Goal: Transaction & Acquisition: Download file/media

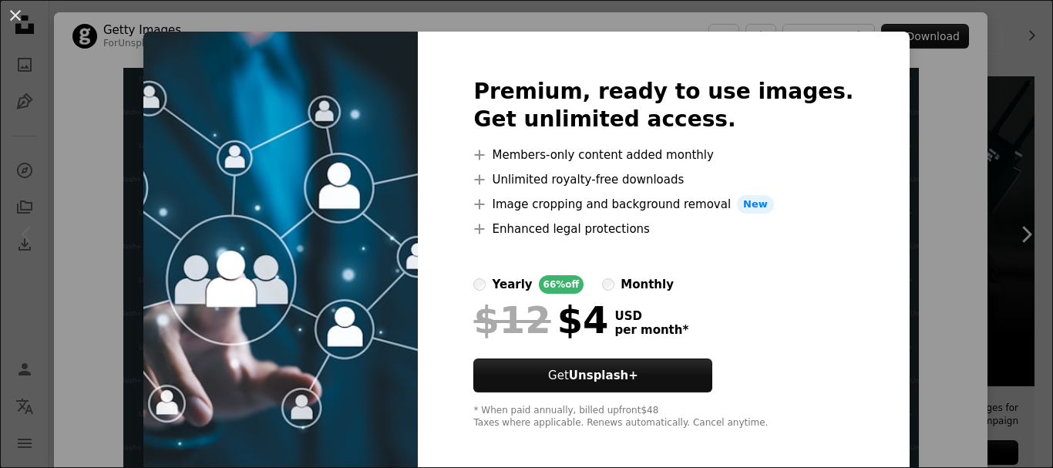
scroll to position [27, 0]
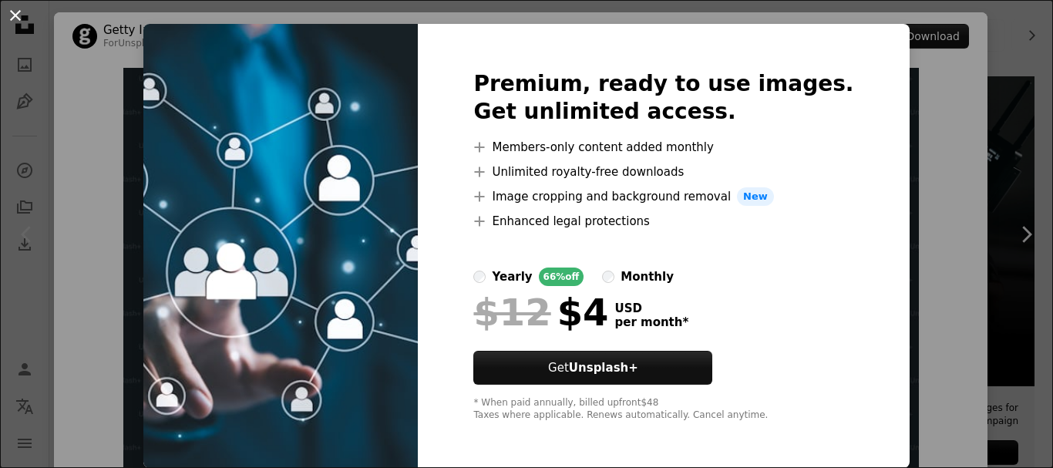
click at [25, 18] on button "An X shape" at bounding box center [15, 15] width 18 height 18
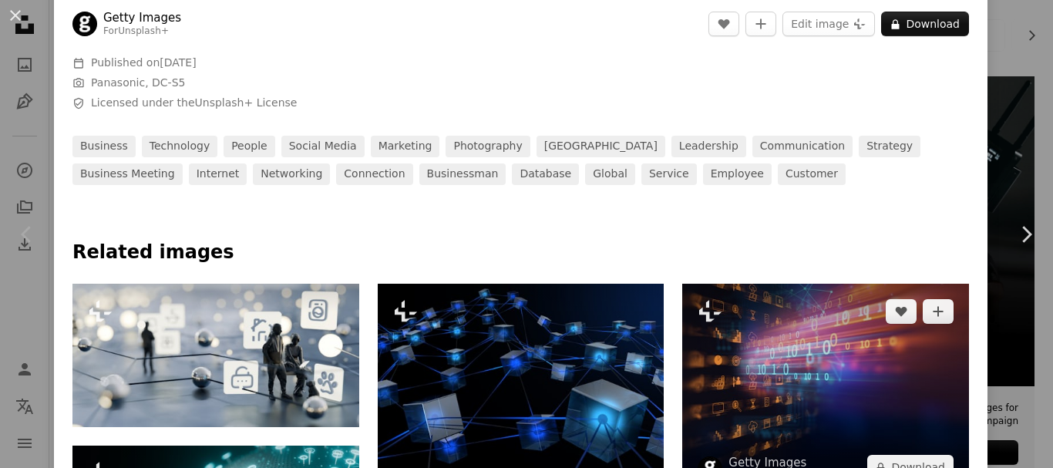
scroll to position [617, 0]
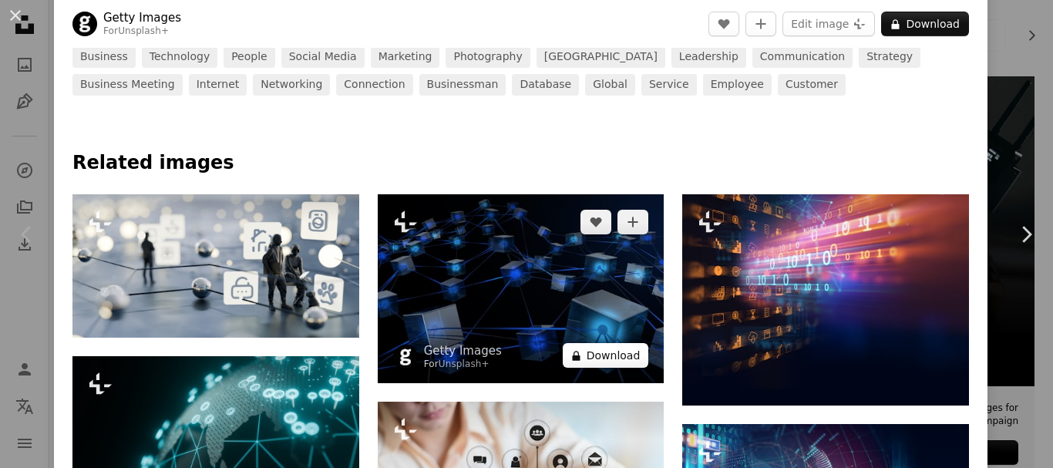
click at [604, 355] on button "A lock Download" at bounding box center [606, 355] width 86 height 25
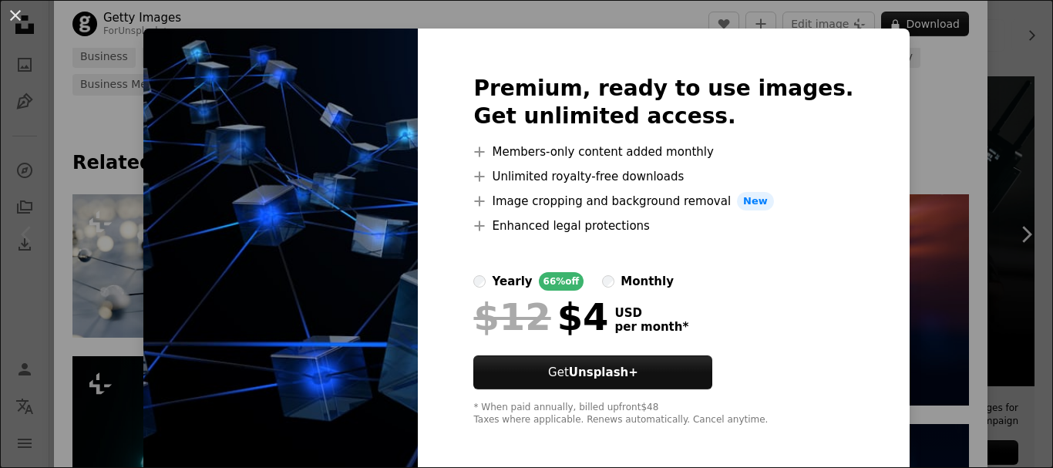
scroll to position [27, 0]
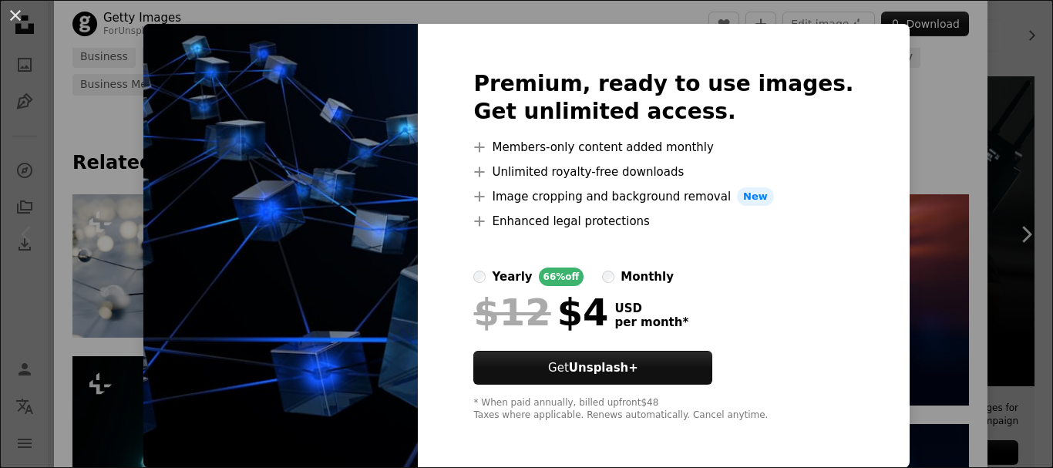
click at [888, 244] on div "An X shape Premium, ready to use images. Get unlimited access. A plus sign Memb…" at bounding box center [526, 234] width 1053 height 468
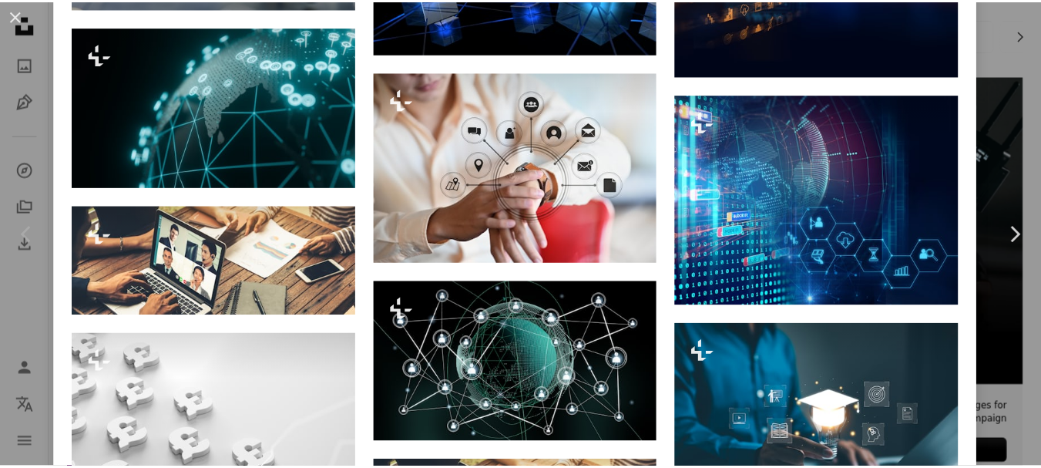
scroll to position [848, 0]
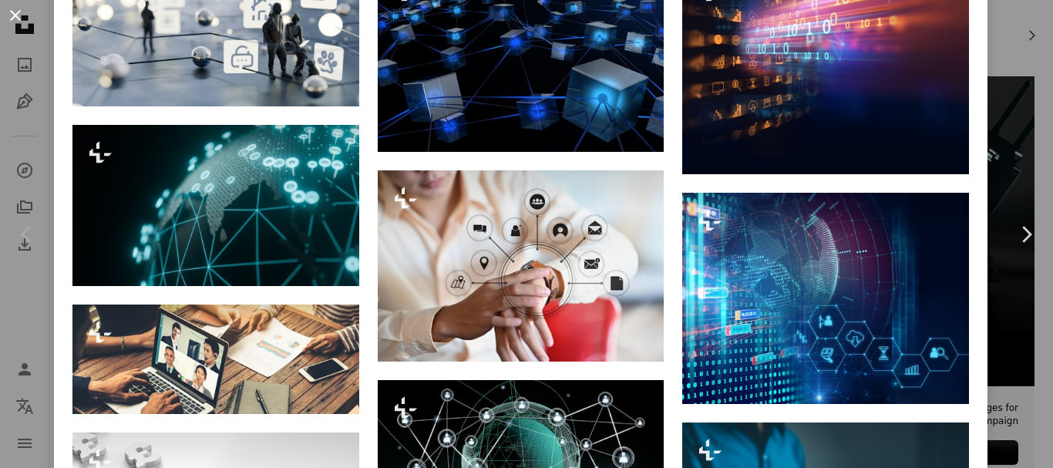
click at [16, 8] on button "An X shape" at bounding box center [15, 15] width 18 height 18
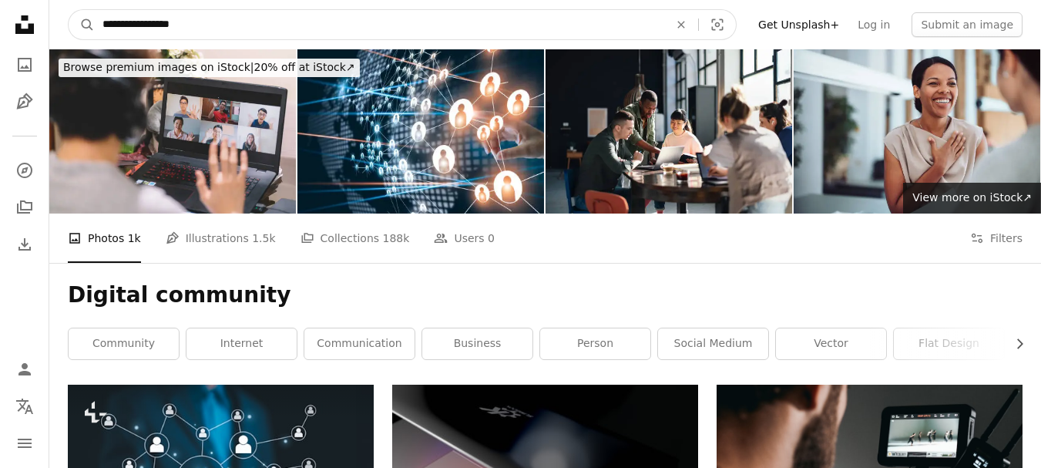
click at [221, 23] on input "**********" at bounding box center [380, 24] width 570 height 29
type input "**********"
click at [69, 10] on button "A magnifying glass" at bounding box center [82, 24] width 26 height 29
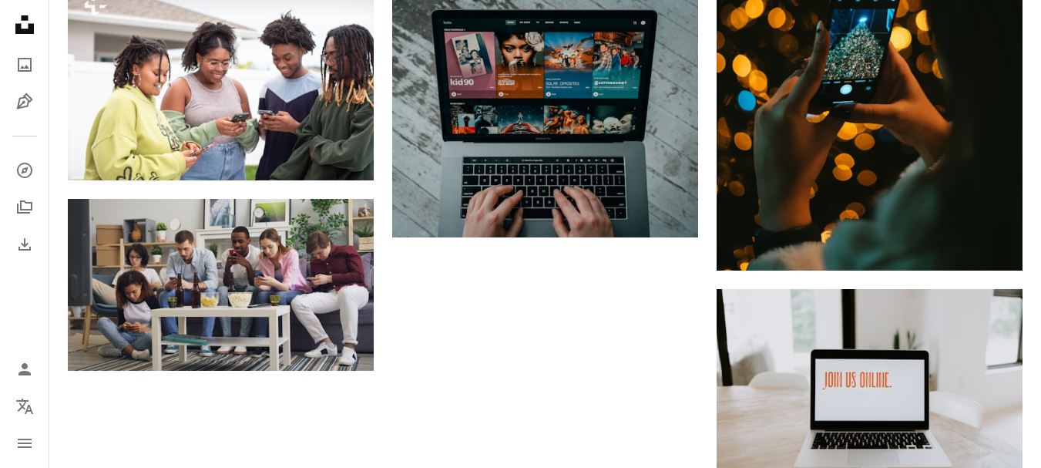
scroll to position [1696, 0]
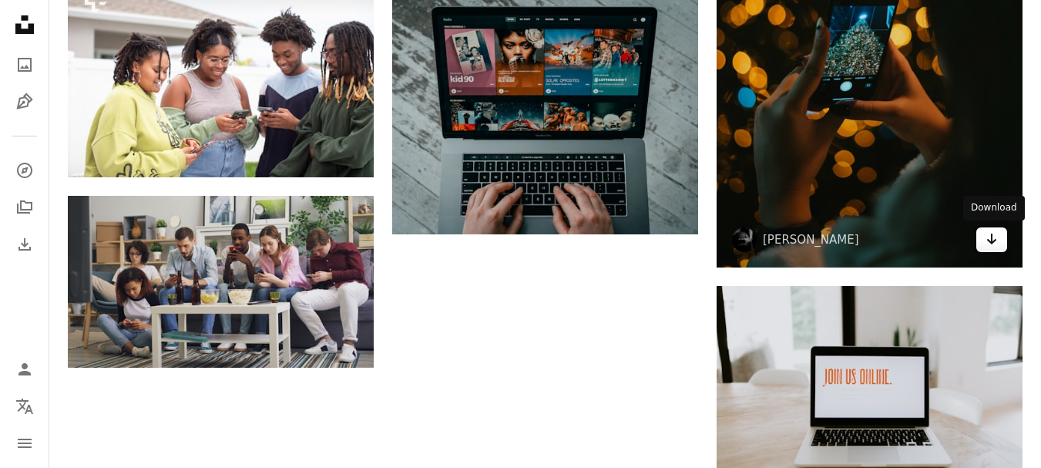
click at [990, 237] on icon "Arrow pointing down" at bounding box center [992, 239] width 12 height 18
